Goal: Transaction & Acquisition: Purchase product/service

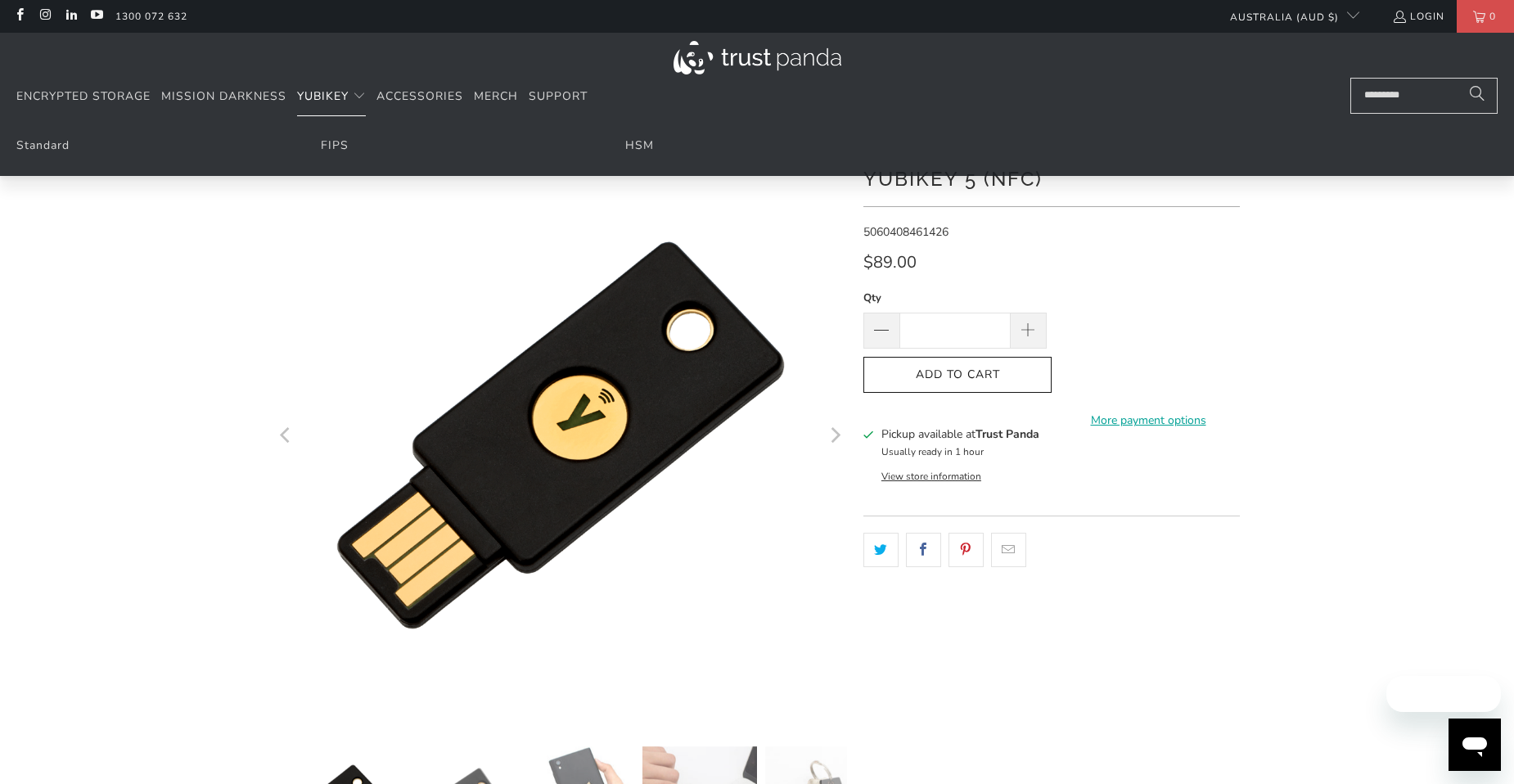
click at [321, 101] on span "YubiKey" at bounding box center [322, 96] width 51 height 16
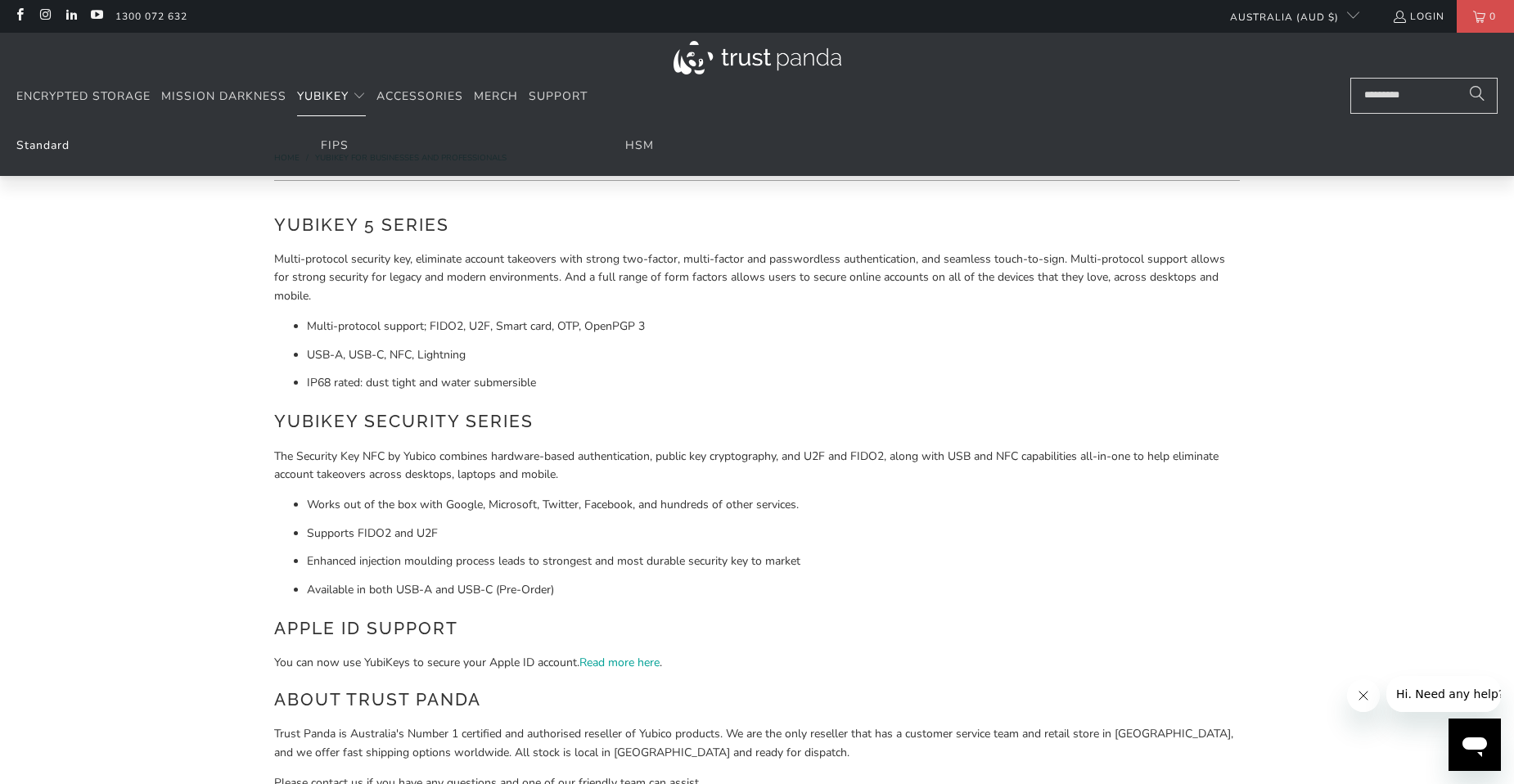
click at [68, 145] on link "Standard" at bounding box center [43, 145] width 53 height 16
click at [63, 145] on link "Standard" at bounding box center [43, 145] width 53 height 16
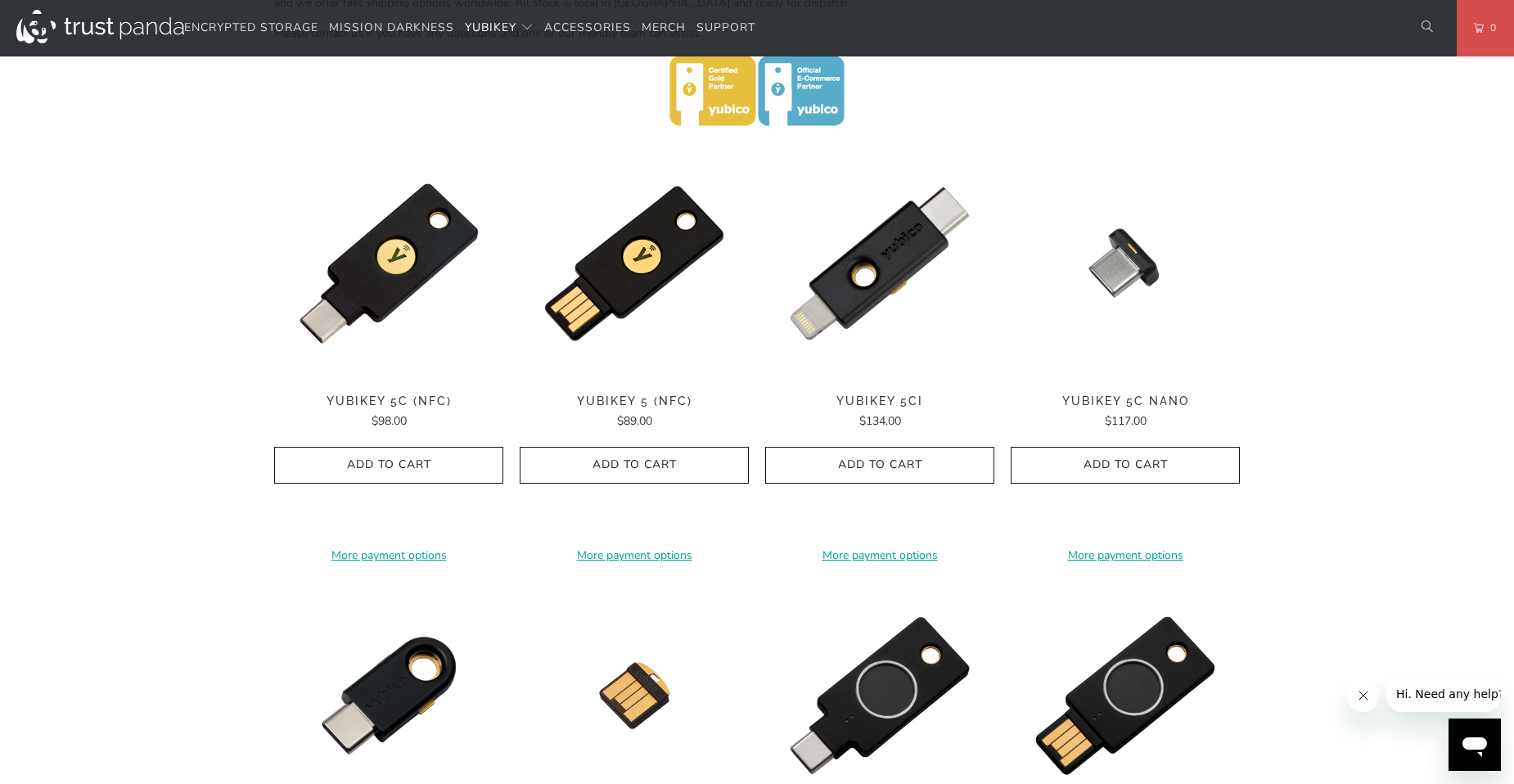
scroll to position [736, 0]
